Goal: Information Seeking & Learning: Learn about a topic

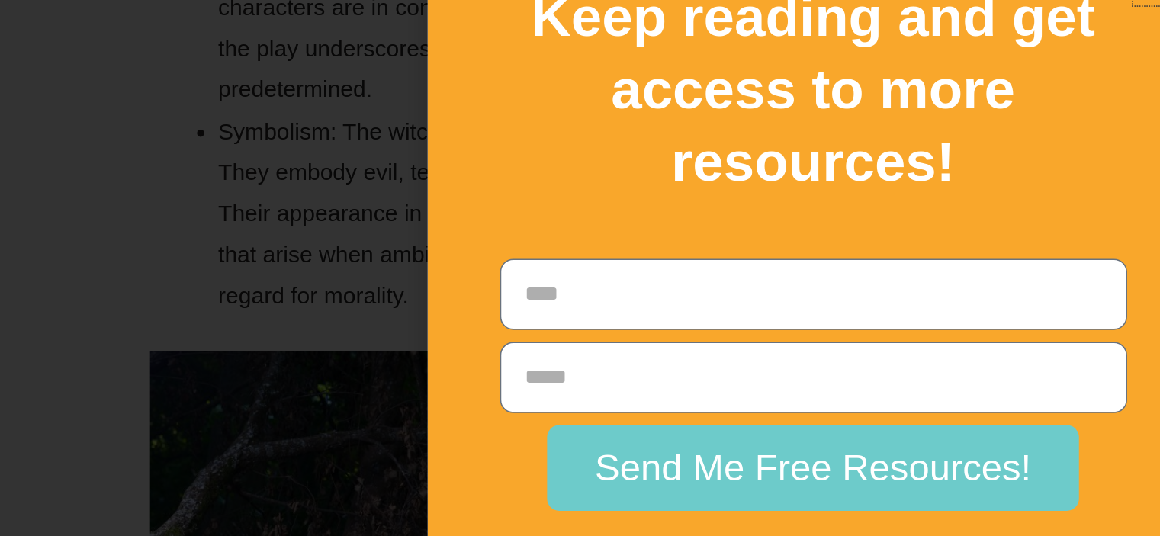
scroll to position [10503, 0]
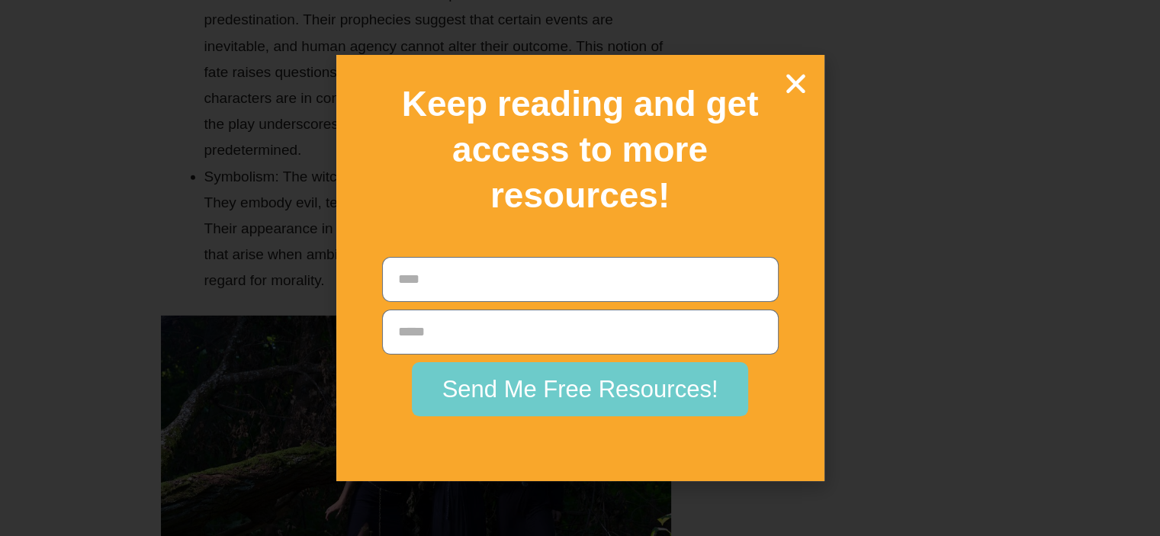
click at [793, 91] on icon "Close" at bounding box center [796, 83] width 27 height 27
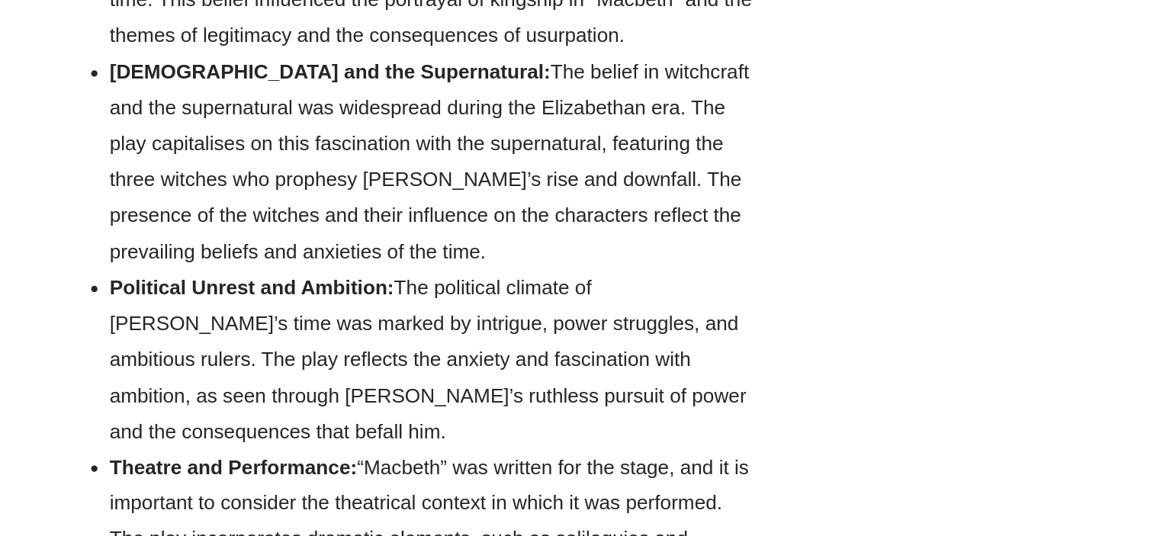
scroll to position [16949, 0]
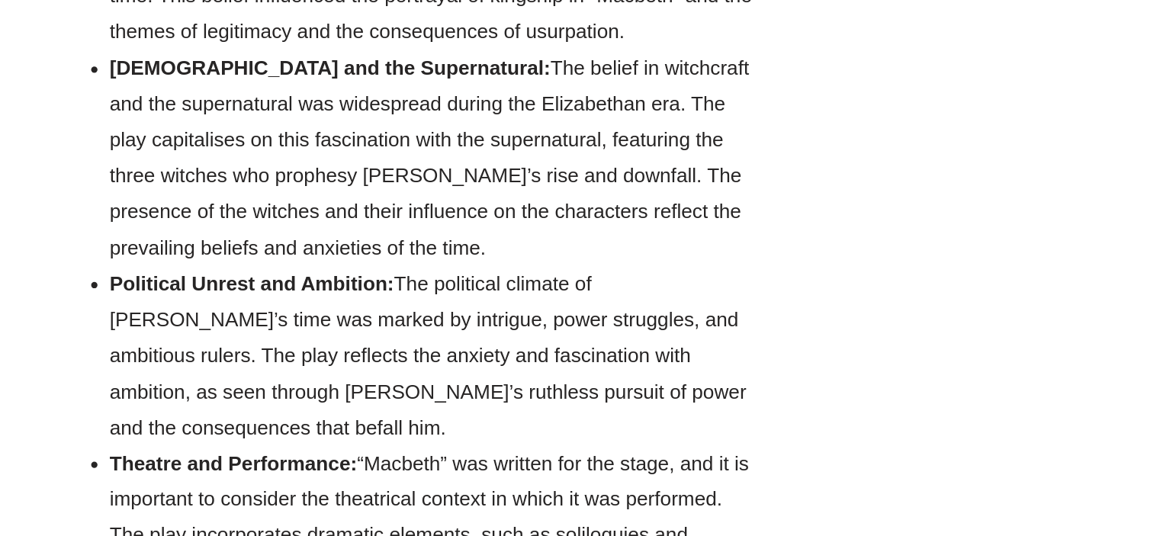
drag, startPoint x: 475, startPoint y: 252, endPoint x: 404, endPoint y: 303, distance: 87.5
drag, startPoint x: 262, startPoint y: 295, endPoint x: 507, endPoint y: 321, distance: 247.0
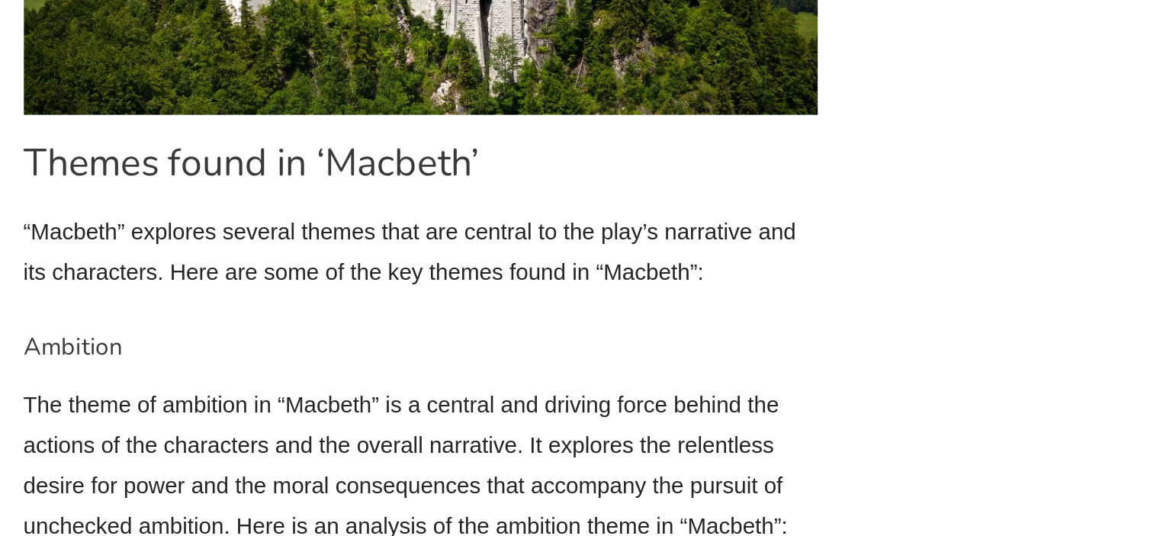
scroll to position [17706, 0]
